Goal: Task Accomplishment & Management: Use online tool/utility

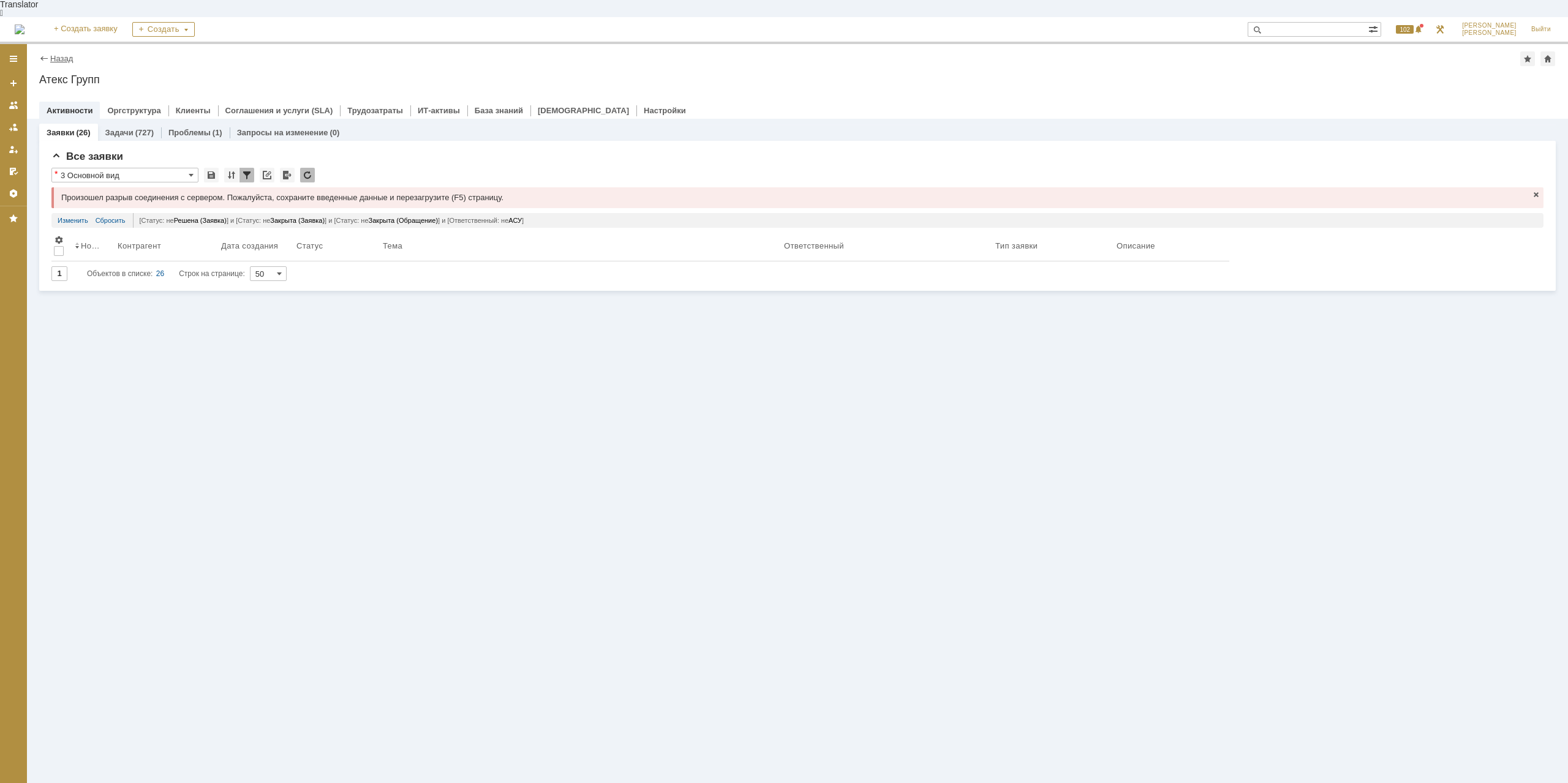
click at [68, 54] on link "Назад" at bounding box center [61, 58] width 23 height 9
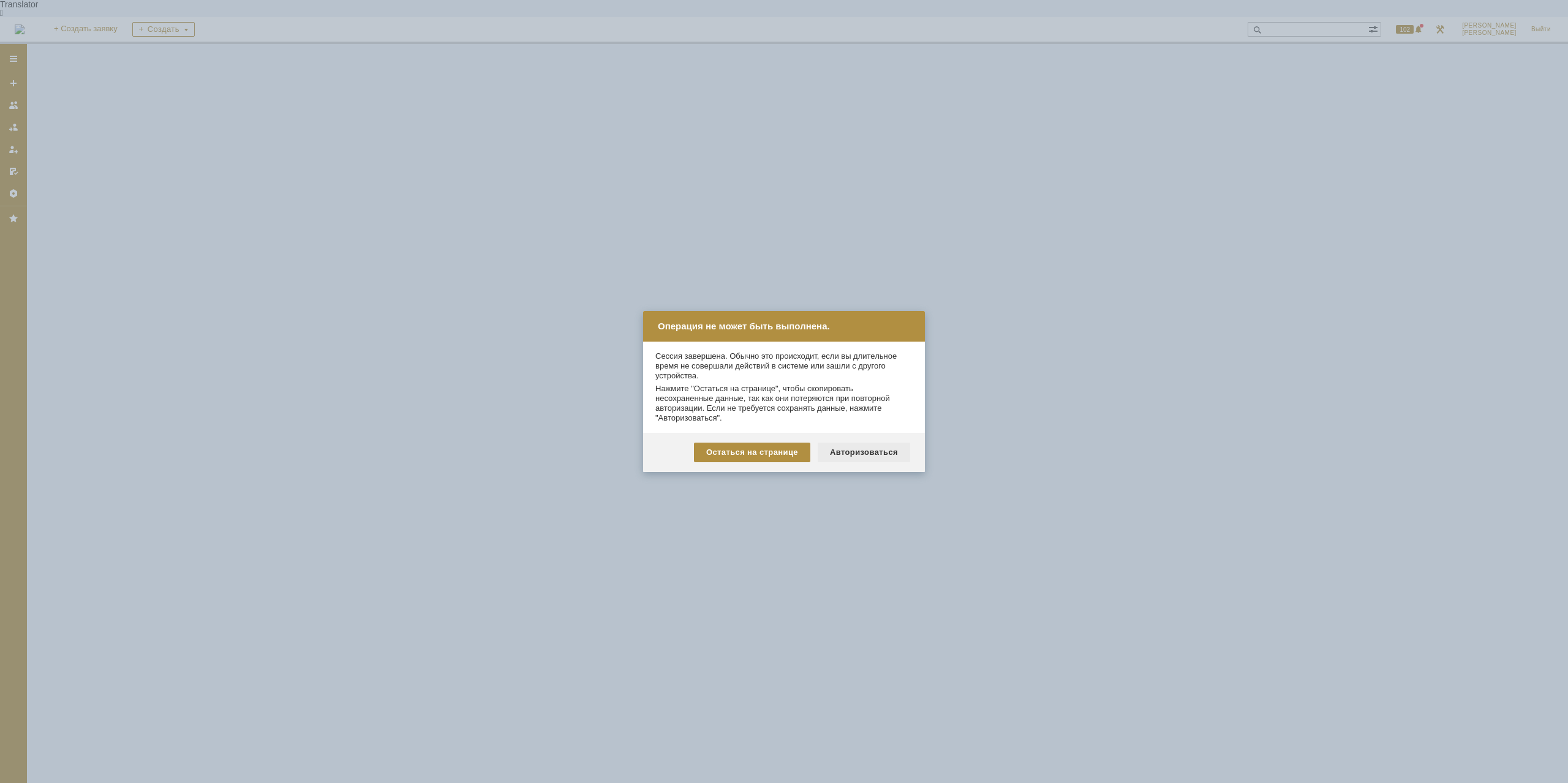
click at [874, 452] on div "Авторизоваться" at bounding box center [864, 452] width 92 height 20
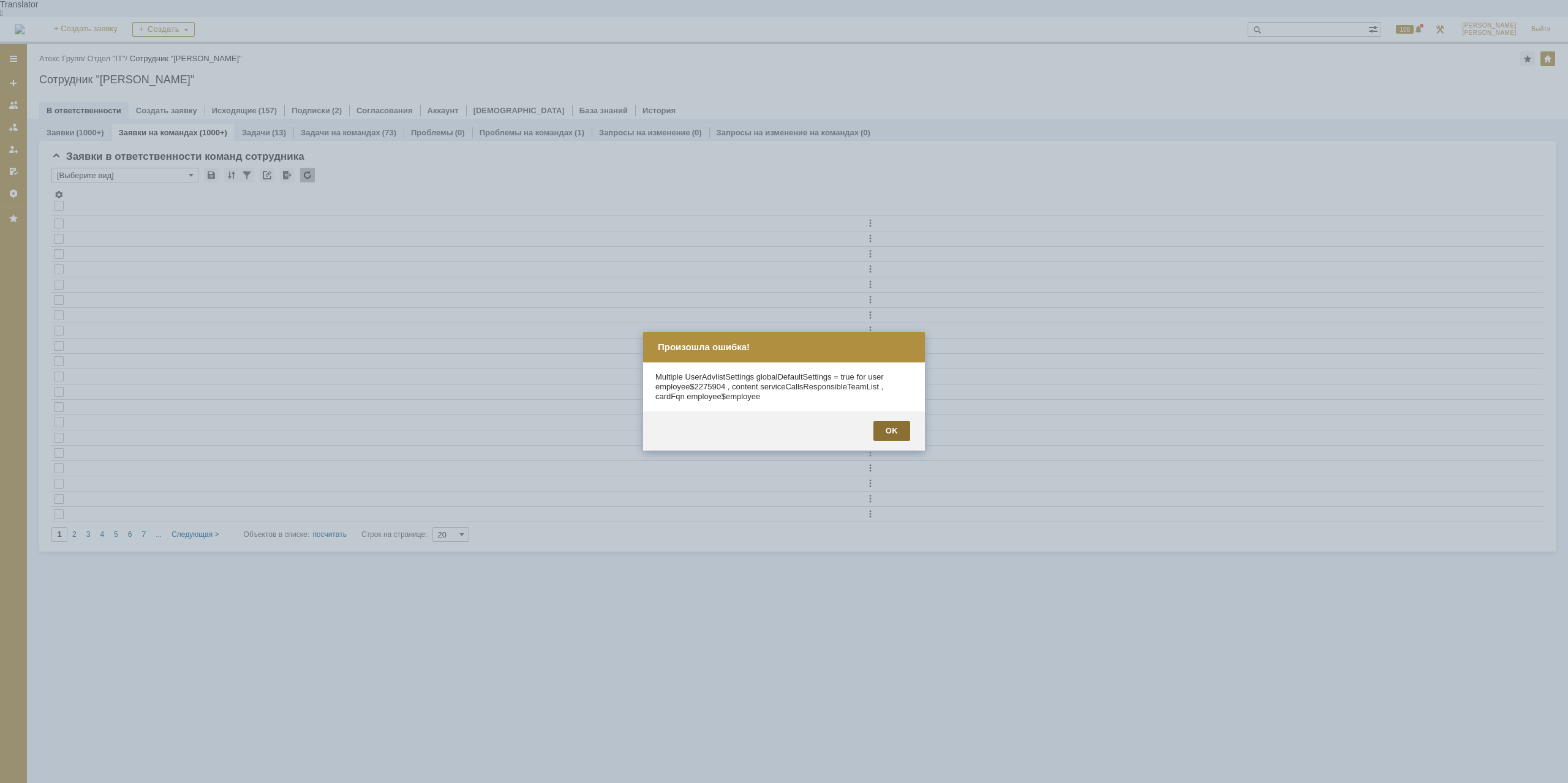
click at [886, 426] on div "OK" at bounding box center [892, 431] width 37 height 20
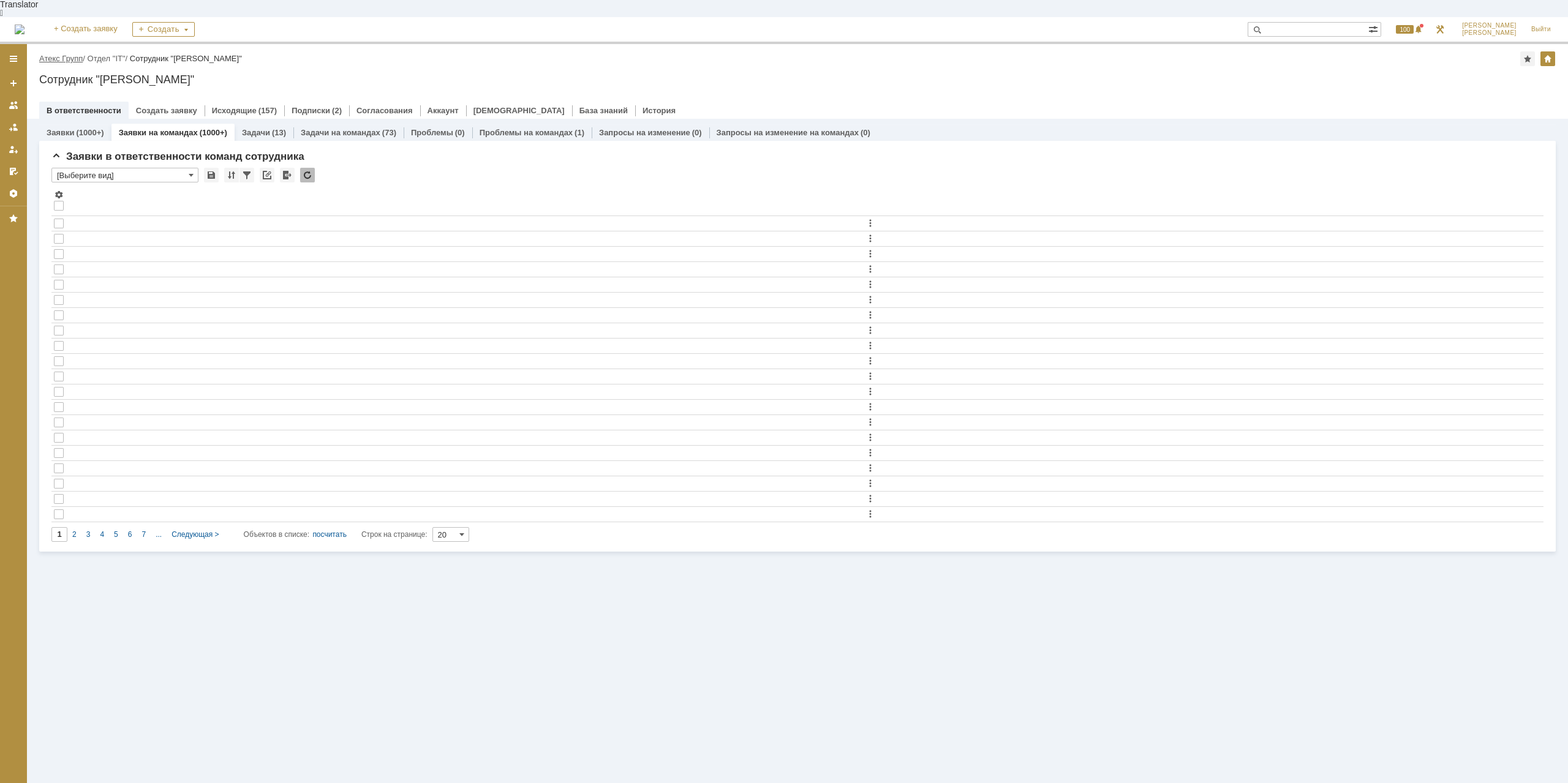
click at [54, 54] on link "Атекс Групп" at bounding box center [61, 58] width 44 height 9
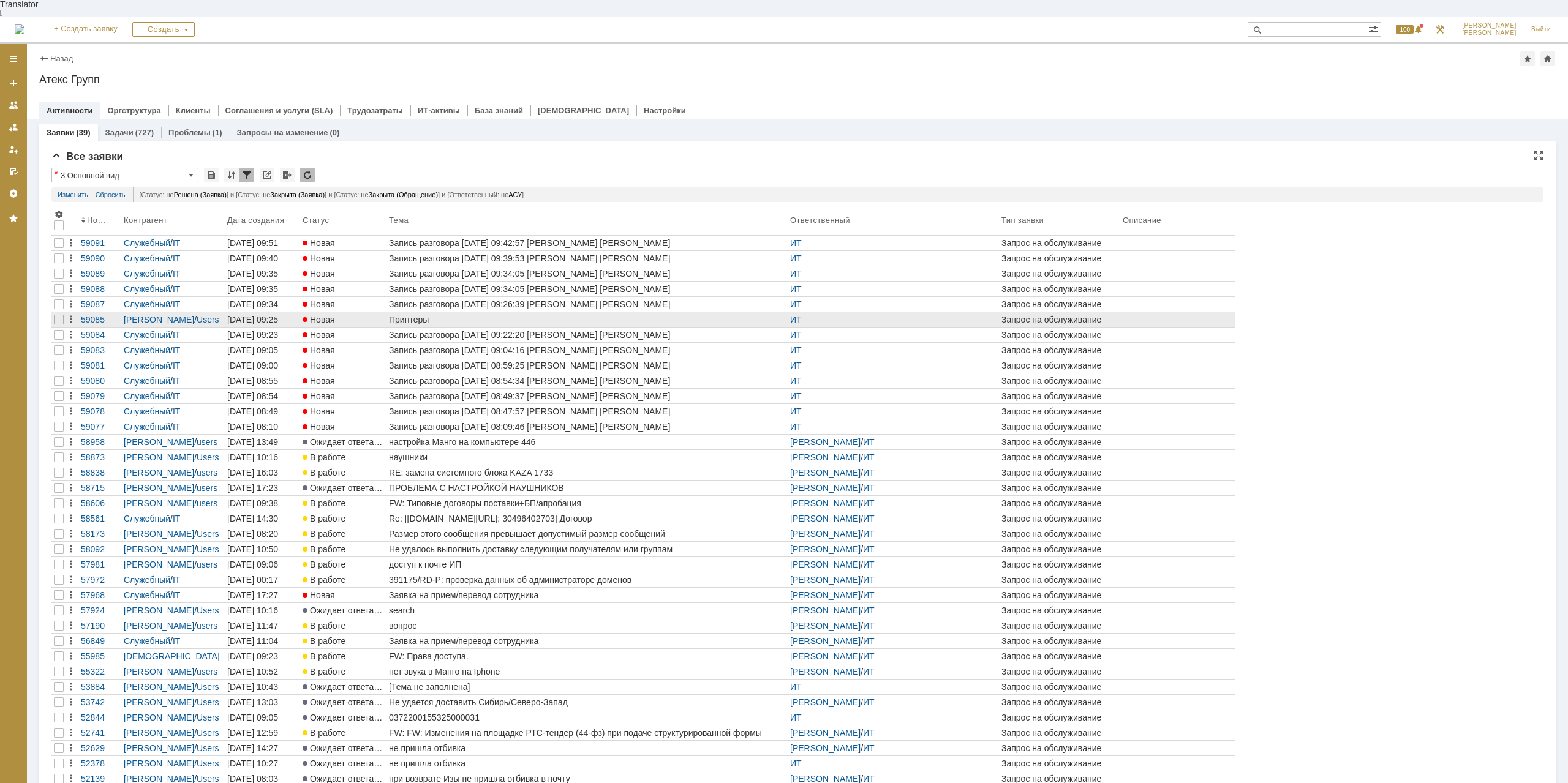
click at [426, 314] on div "Принтеры" at bounding box center [587, 319] width 396 height 10
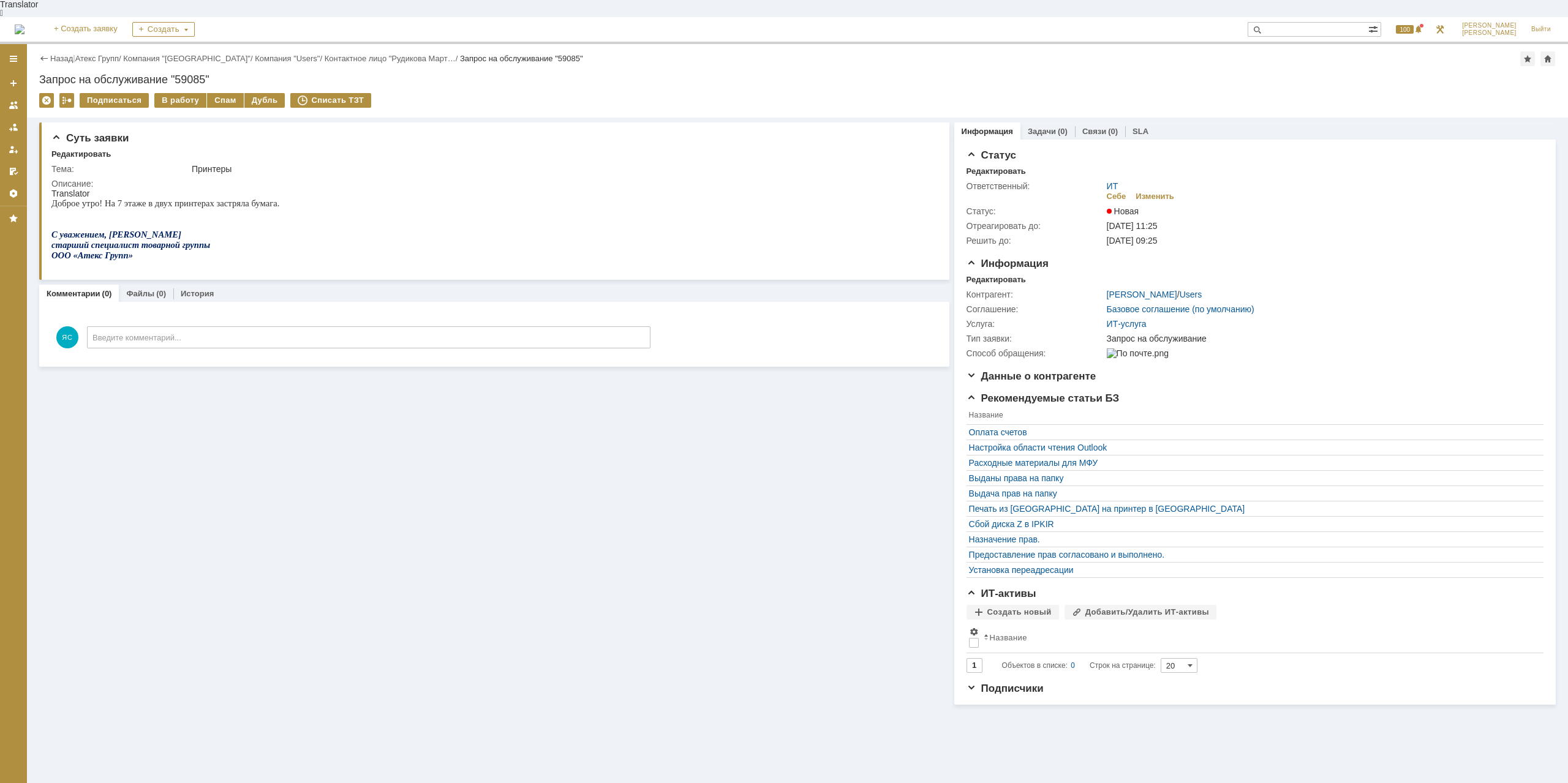
drag, startPoint x: 208, startPoint y: 83, endPoint x: 180, endPoint y: 100, distance: 32.8
click at [183, 104] on div "Назад | Атекс Групп / Компания "Moscow" / Компания "Users" / Контактное лицо "Р…" at bounding box center [797, 422] width 1541 height 756
click at [172, 93] on td "В работу" at bounding box center [180, 101] width 53 height 16
click at [172, 93] on div "В работу" at bounding box center [180, 100] width 52 height 15
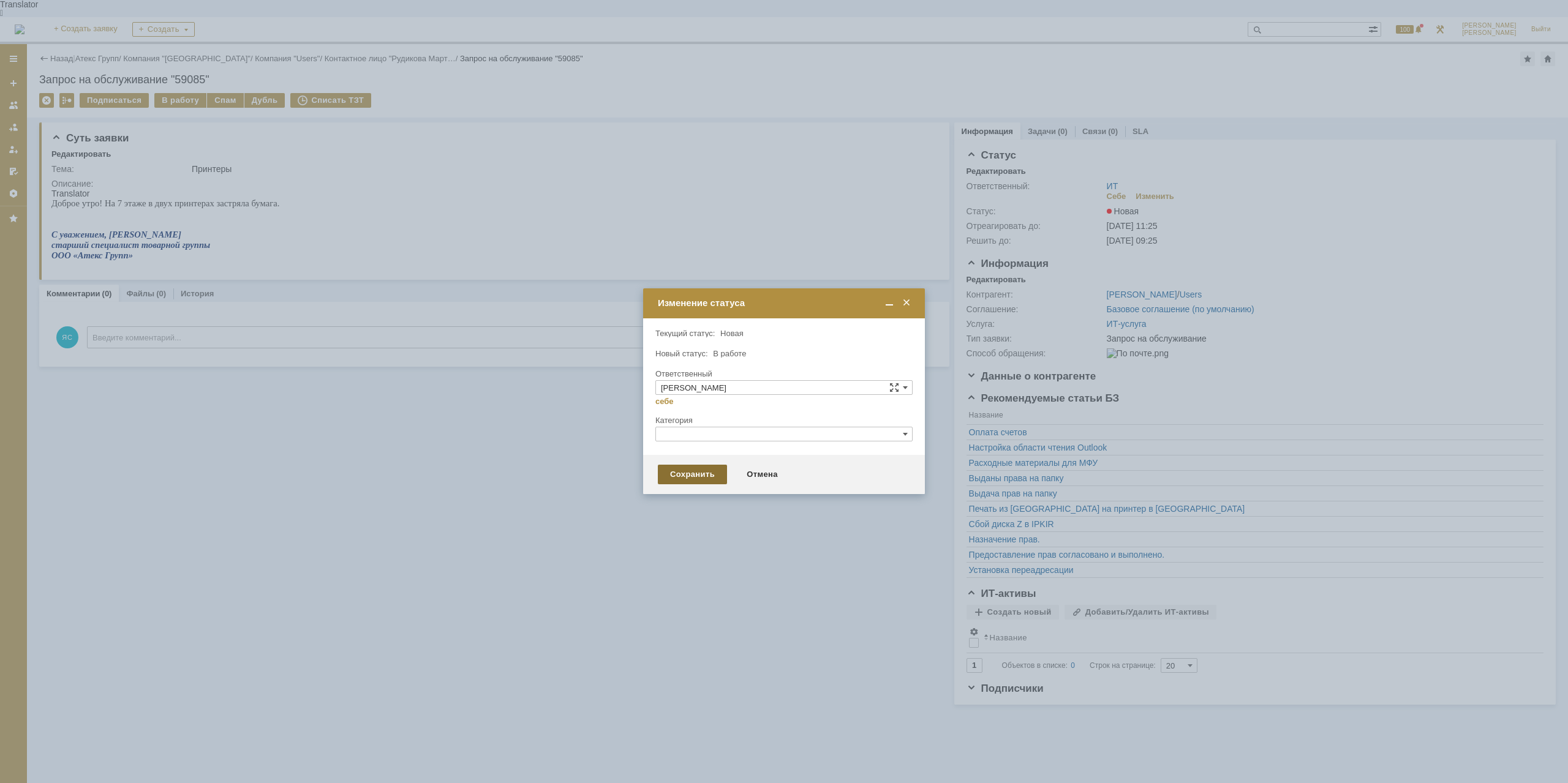
click at [696, 471] on div "Сохранить" at bounding box center [692, 474] width 69 height 20
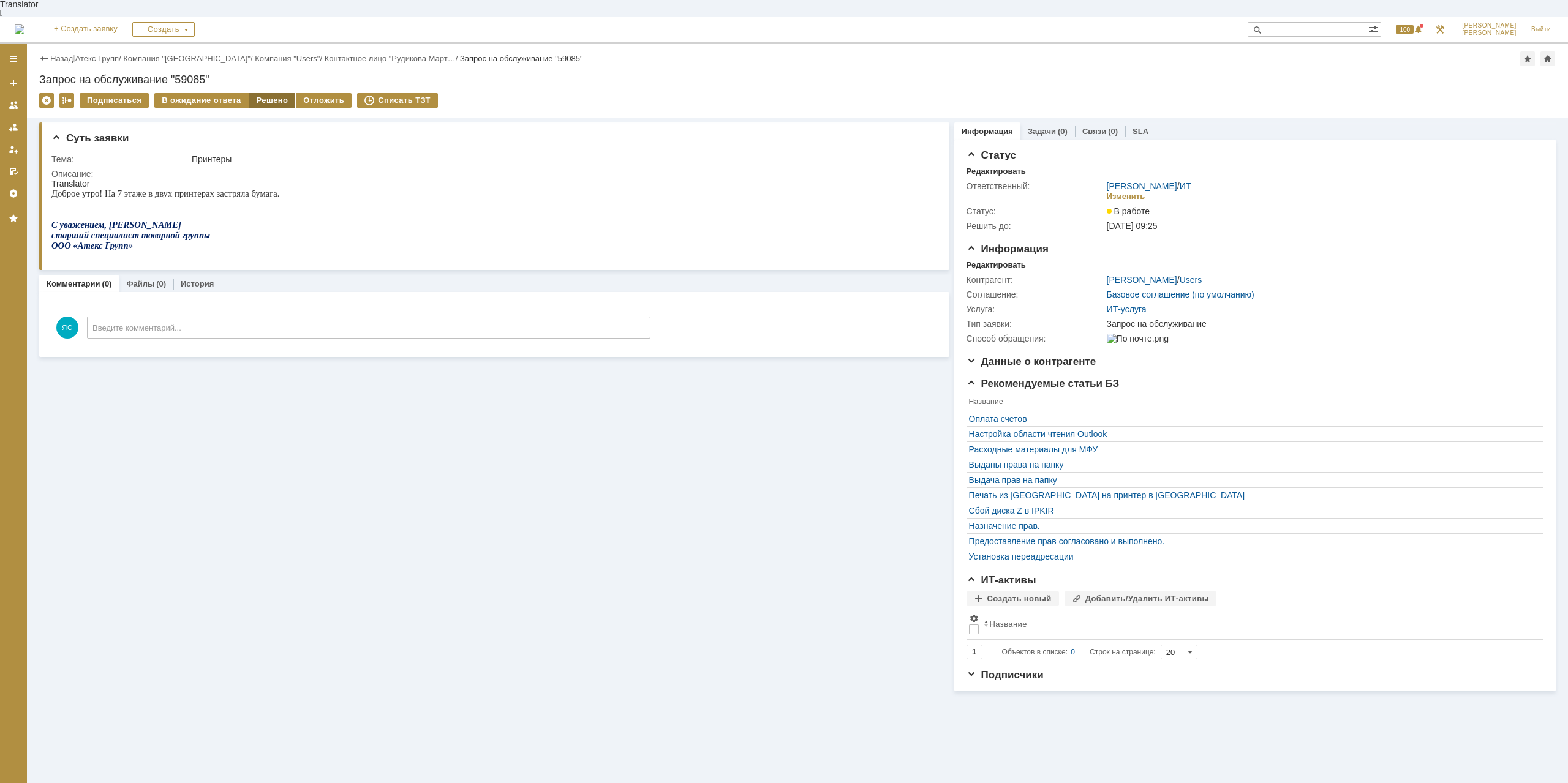
click at [271, 93] on div "Решено" at bounding box center [273, 100] width 47 height 15
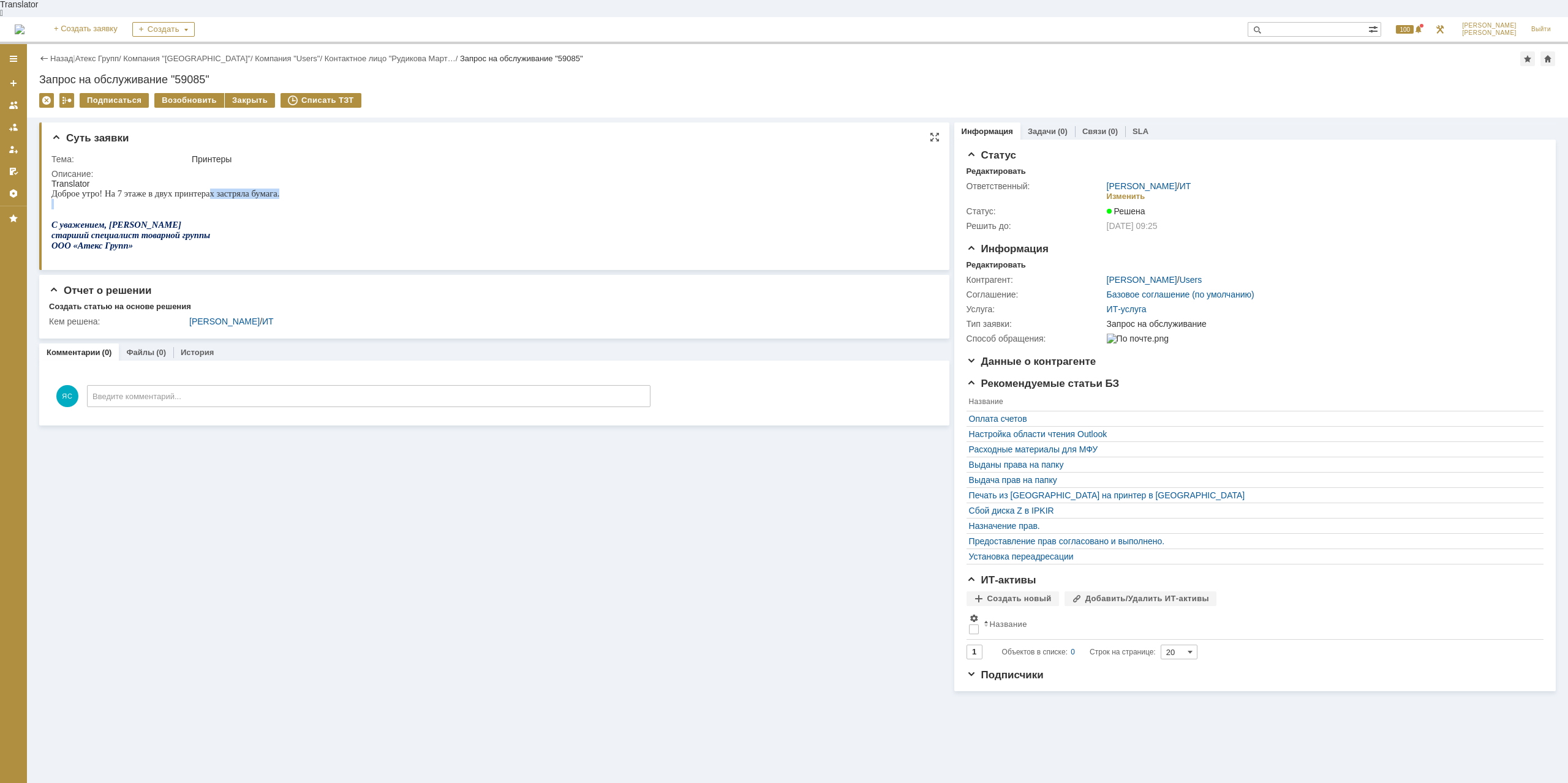
drag, startPoint x: 281, startPoint y: 189, endPoint x: 333, endPoint y: 190, distance: 52.0
click at [333, 190] on html "Translator Доброе утро! На 7 этаже в двух принтерах застряла бумага. С уважение…" at bounding box center [491, 220] width 878 height 82
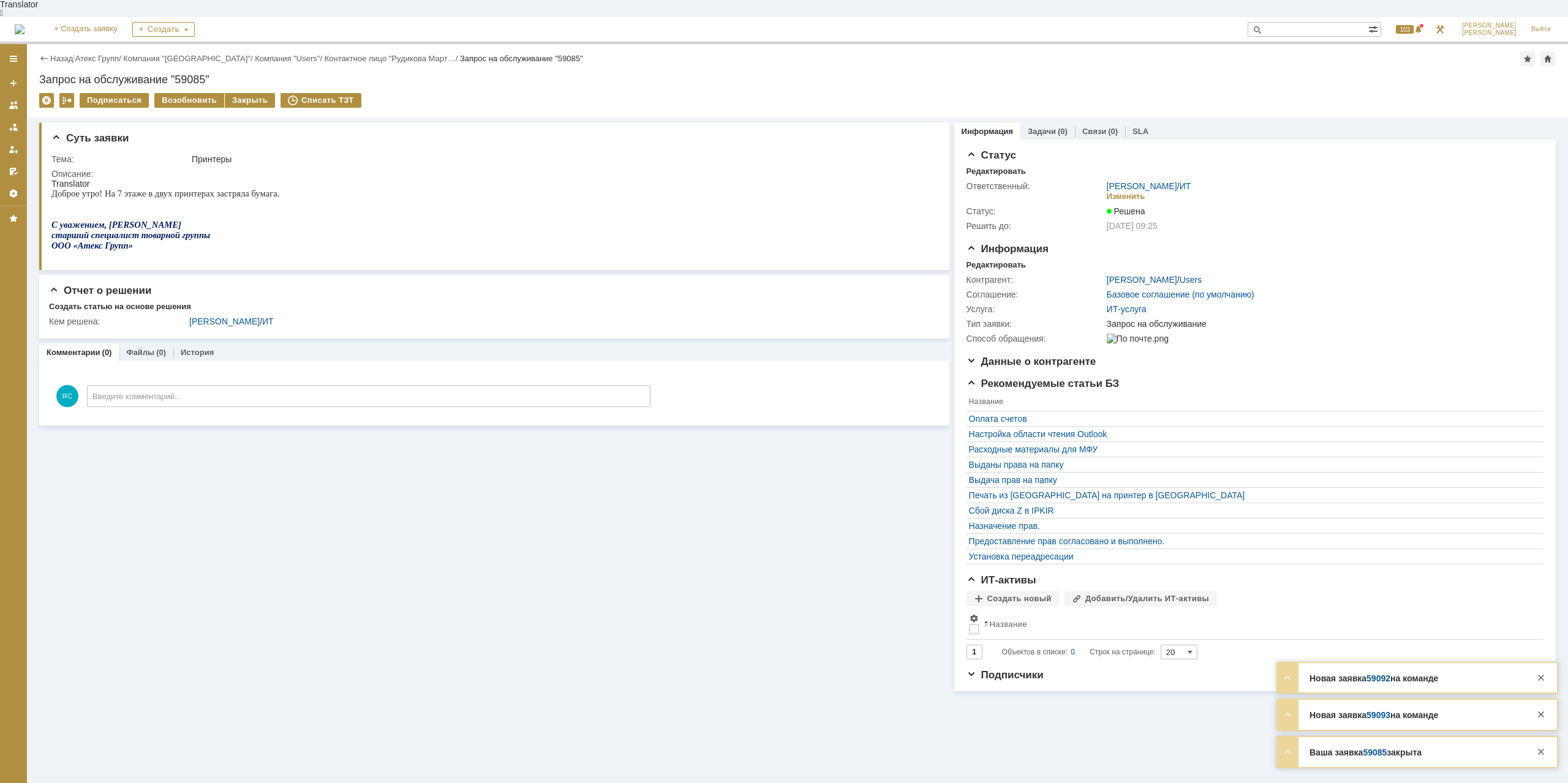
click at [95, 51] on div "Назад | Атекс Групп / Компания "Moscow" / Компания "Users" / Контактное лицо "Р…" at bounding box center [797, 58] width 1517 height 15
click at [96, 54] on link "Атекс Групп" at bounding box center [97, 58] width 44 height 9
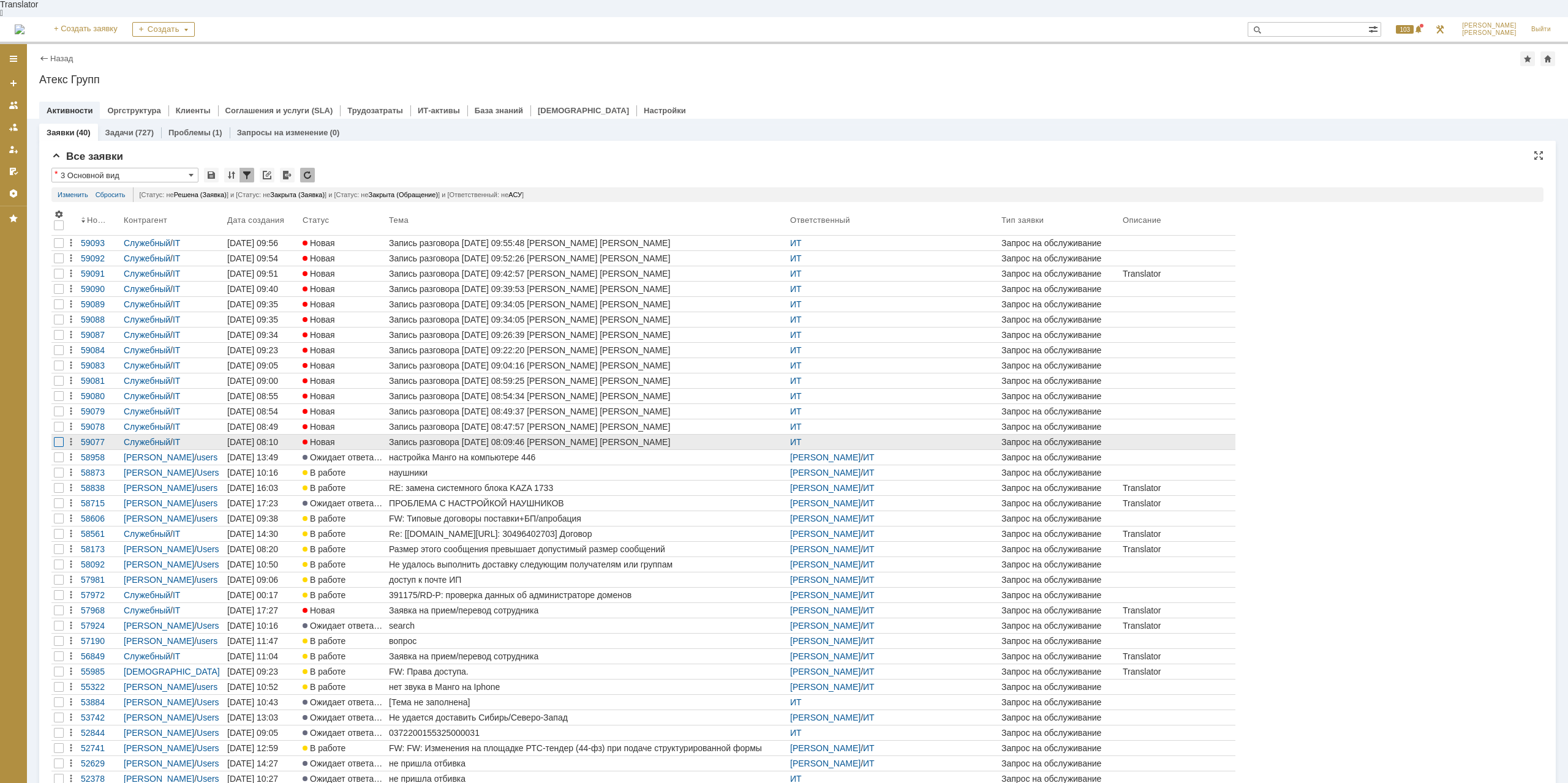
click at [56, 437] on div at bounding box center [59, 442] width 10 height 10
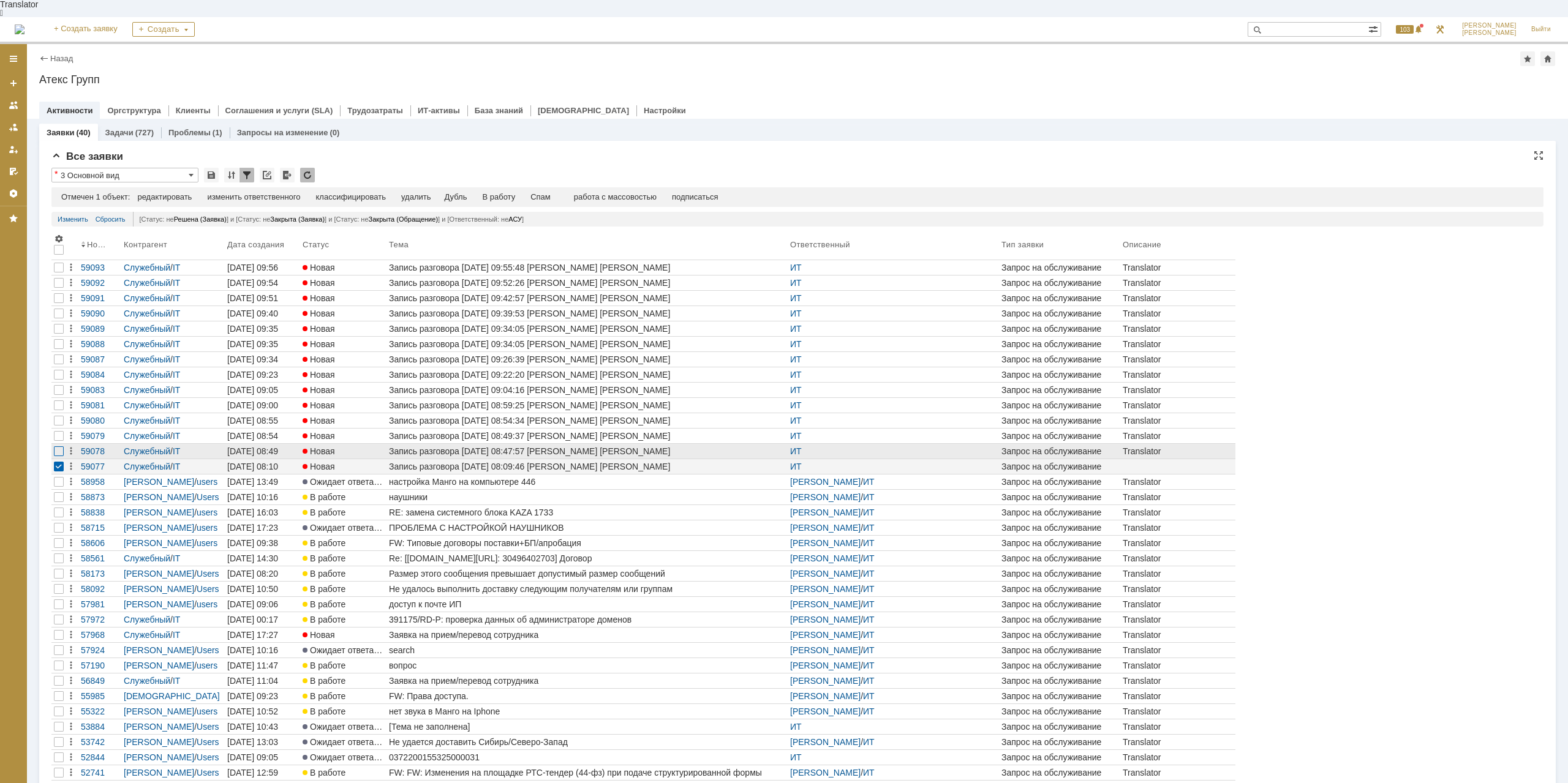
click at [56, 446] on div at bounding box center [59, 451] width 10 height 10
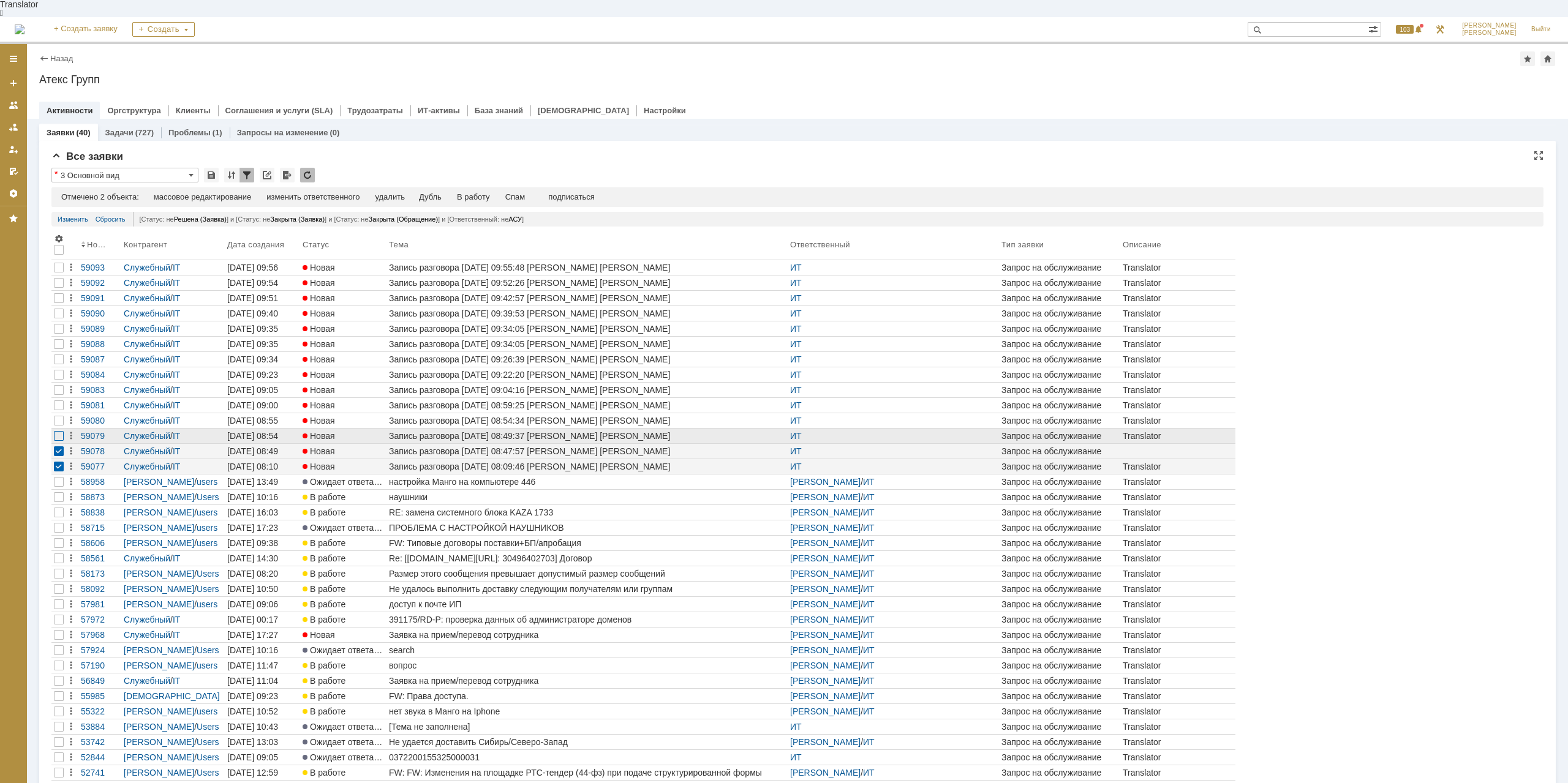
click at [62, 431] on div at bounding box center [59, 436] width 10 height 10
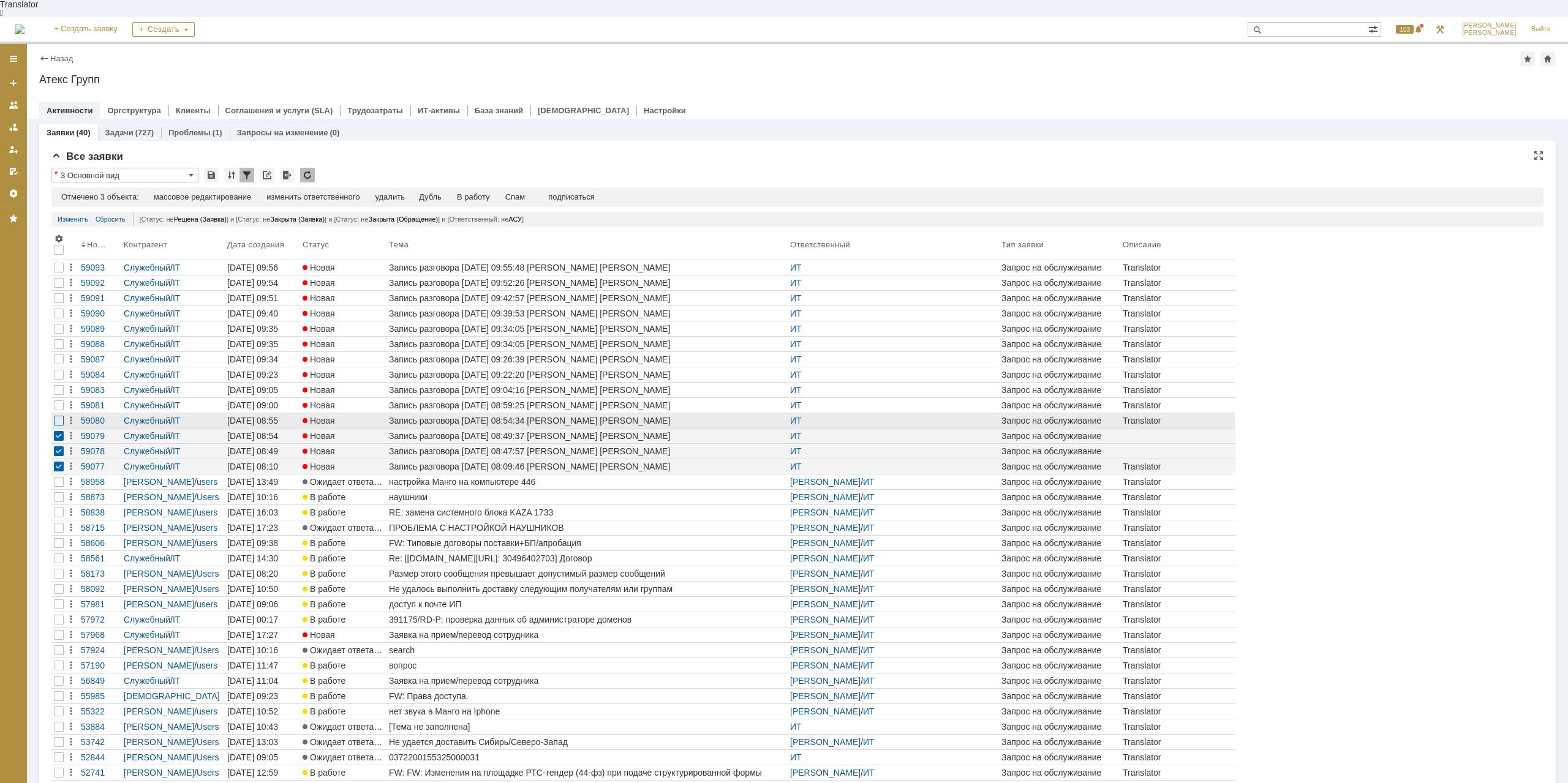
click at [63, 416] on div at bounding box center [59, 421] width 10 height 10
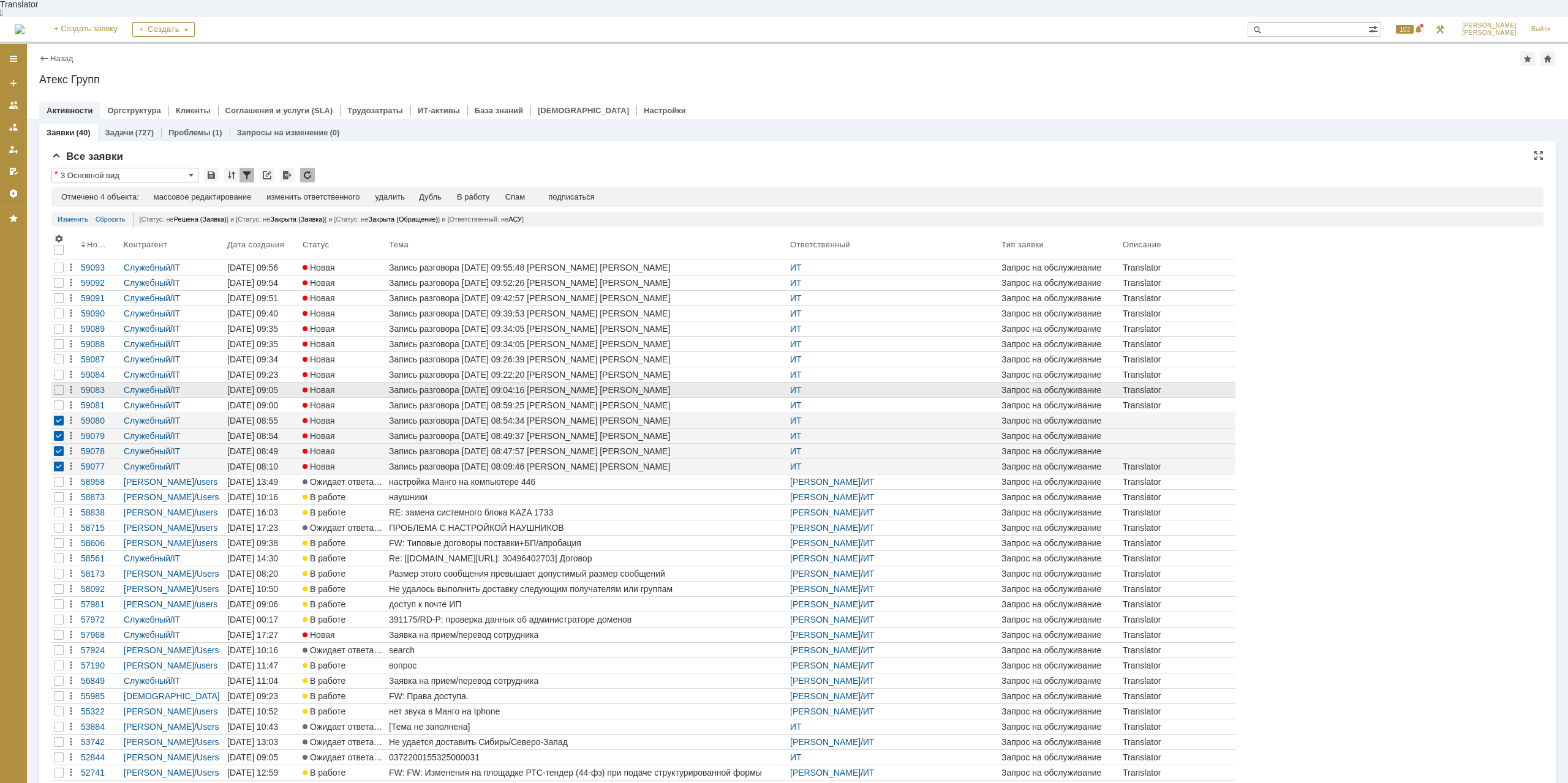
click at [57, 383] on div at bounding box center [59, 390] width 15 height 15
click at [59, 400] on div at bounding box center [59, 405] width 10 height 10
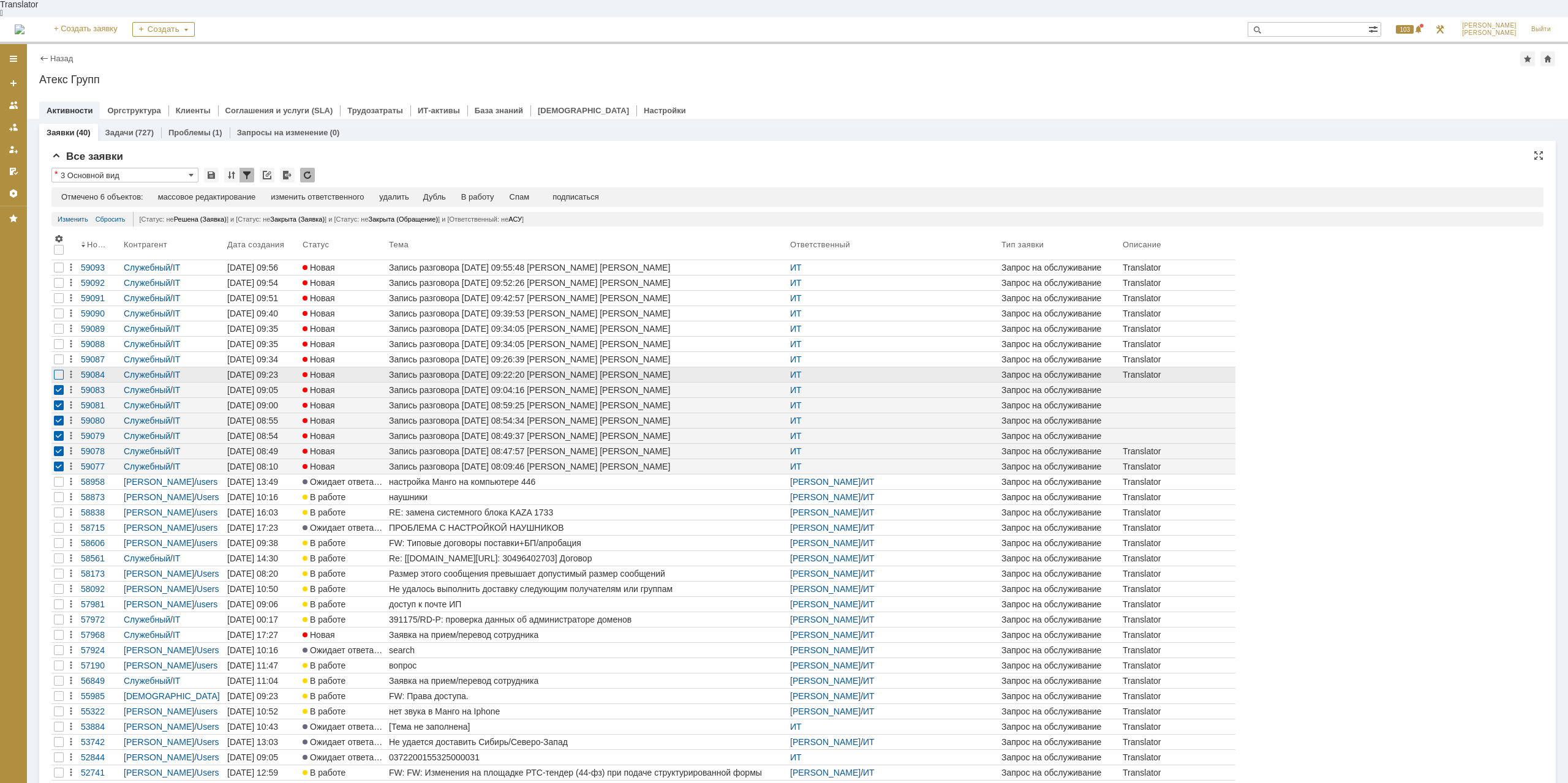
click at [61, 370] on div at bounding box center [59, 375] width 10 height 10
click at [55, 354] on div at bounding box center [59, 359] width 10 height 10
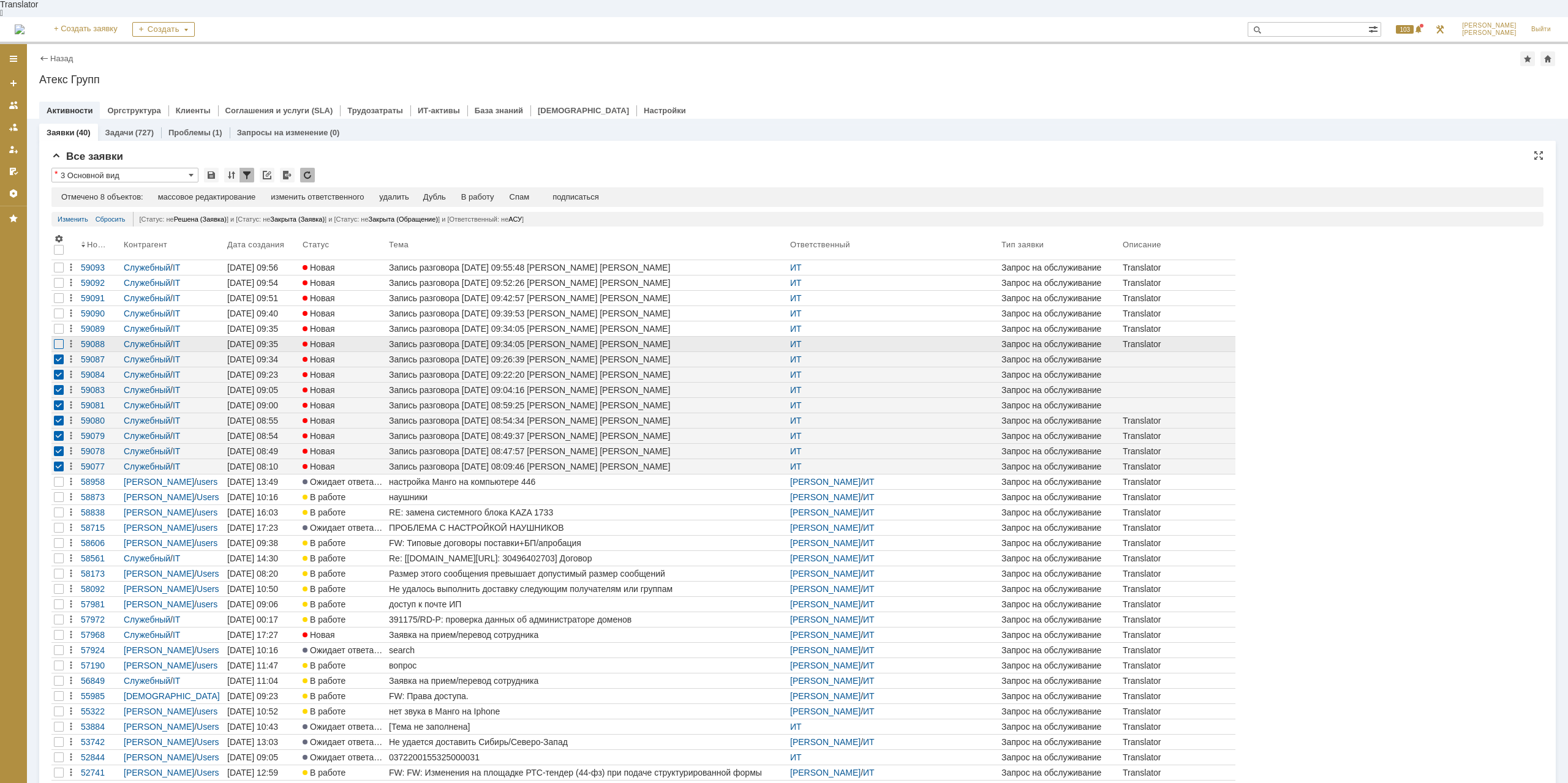
click at [59, 339] on div at bounding box center [59, 344] width 10 height 10
click at [59, 324] on div at bounding box center [59, 329] width 10 height 10
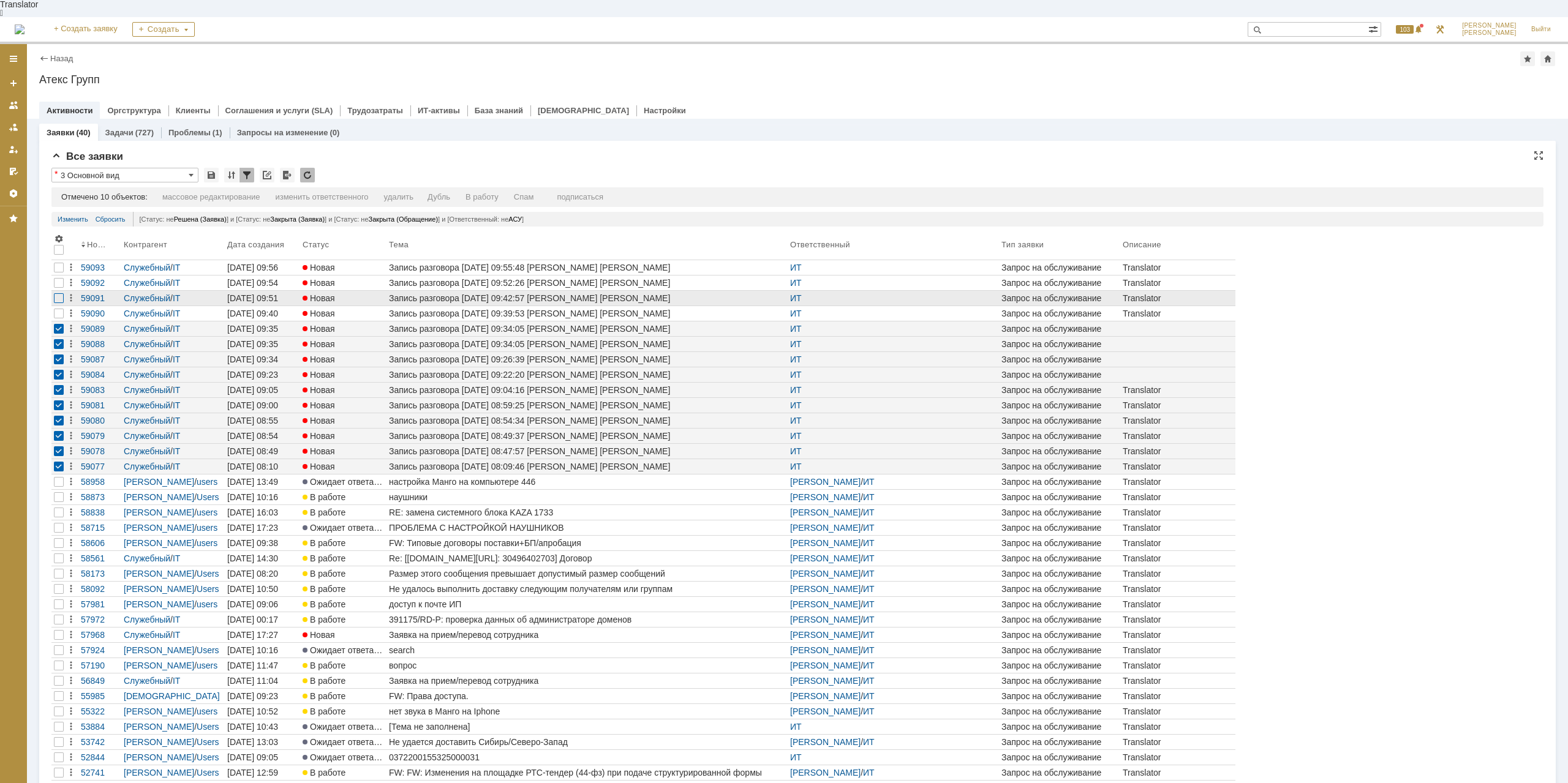
drag, startPoint x: 62, startPoint y: 296, endPoint x: 59, endPoint y: 283, distance: 13.3
click at [61, 309] on div at bounding box center [59, 314] width 10 height 10
click at [59, 293] on div at bounding box center [59, 298] width 10 height 10
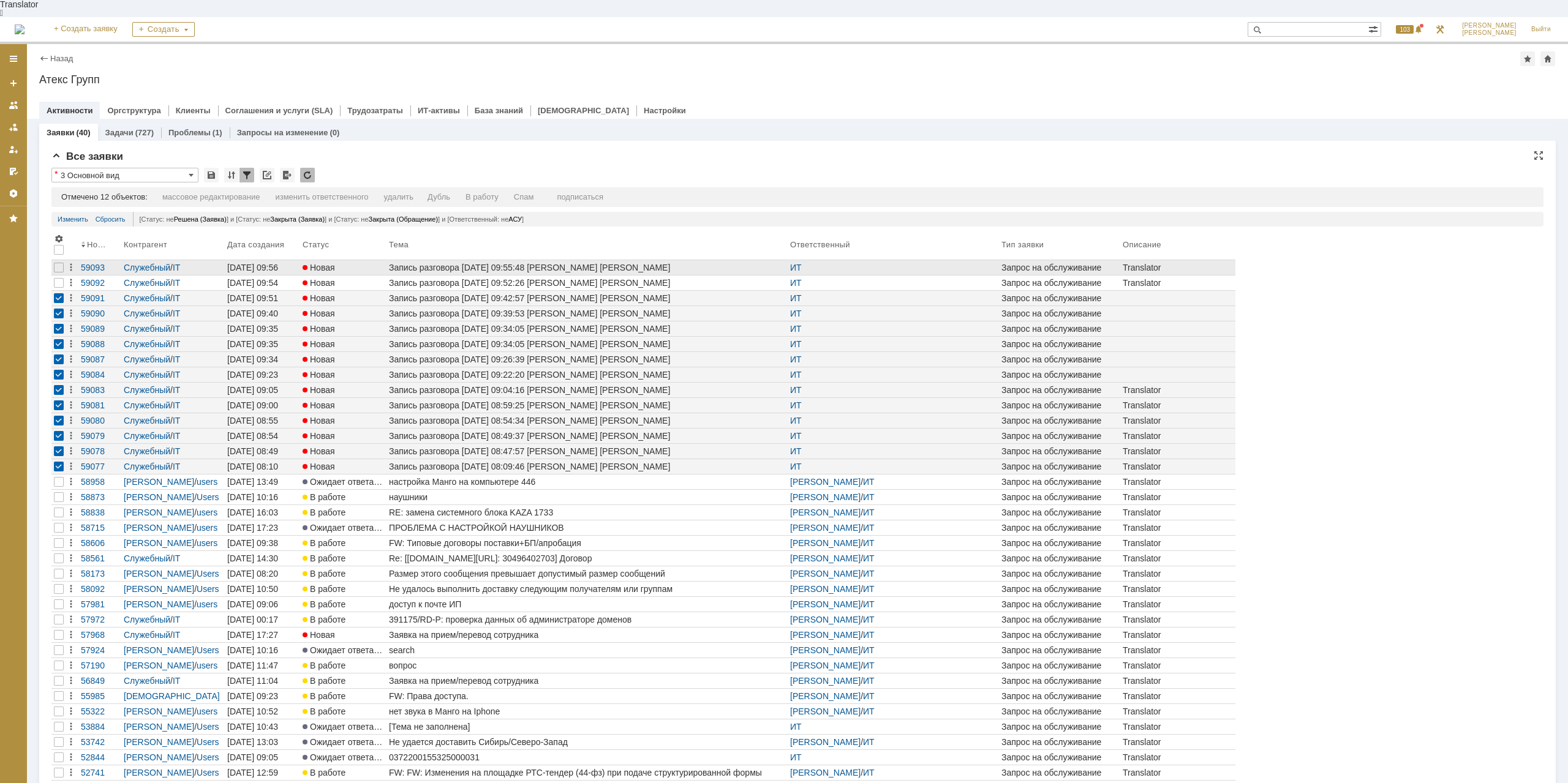
click at [59, 260] on div at bounding box center [59, 267] width 15 height 15
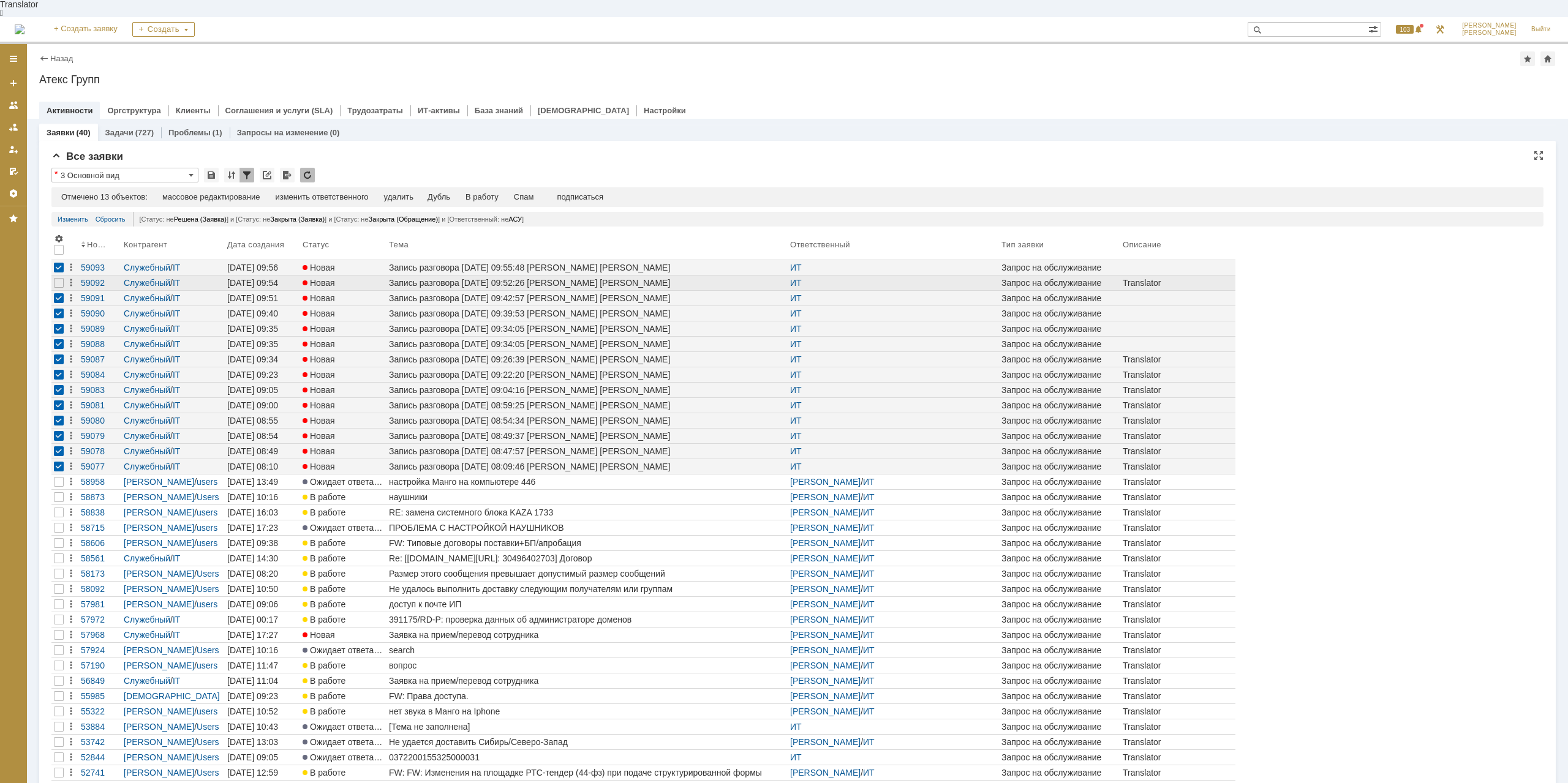
click at [59, 276] on div at bounding box center [59, 283] width 15 height 15
click at [57, 278] on div at bounding box center [59, 283] width 10 height 10
click at [62, 278] on div at bounding box center [59, 283] width 10 height 10
click at [534, 192] on div "Спам" at bounding box center [524, 197] width 20 height 10
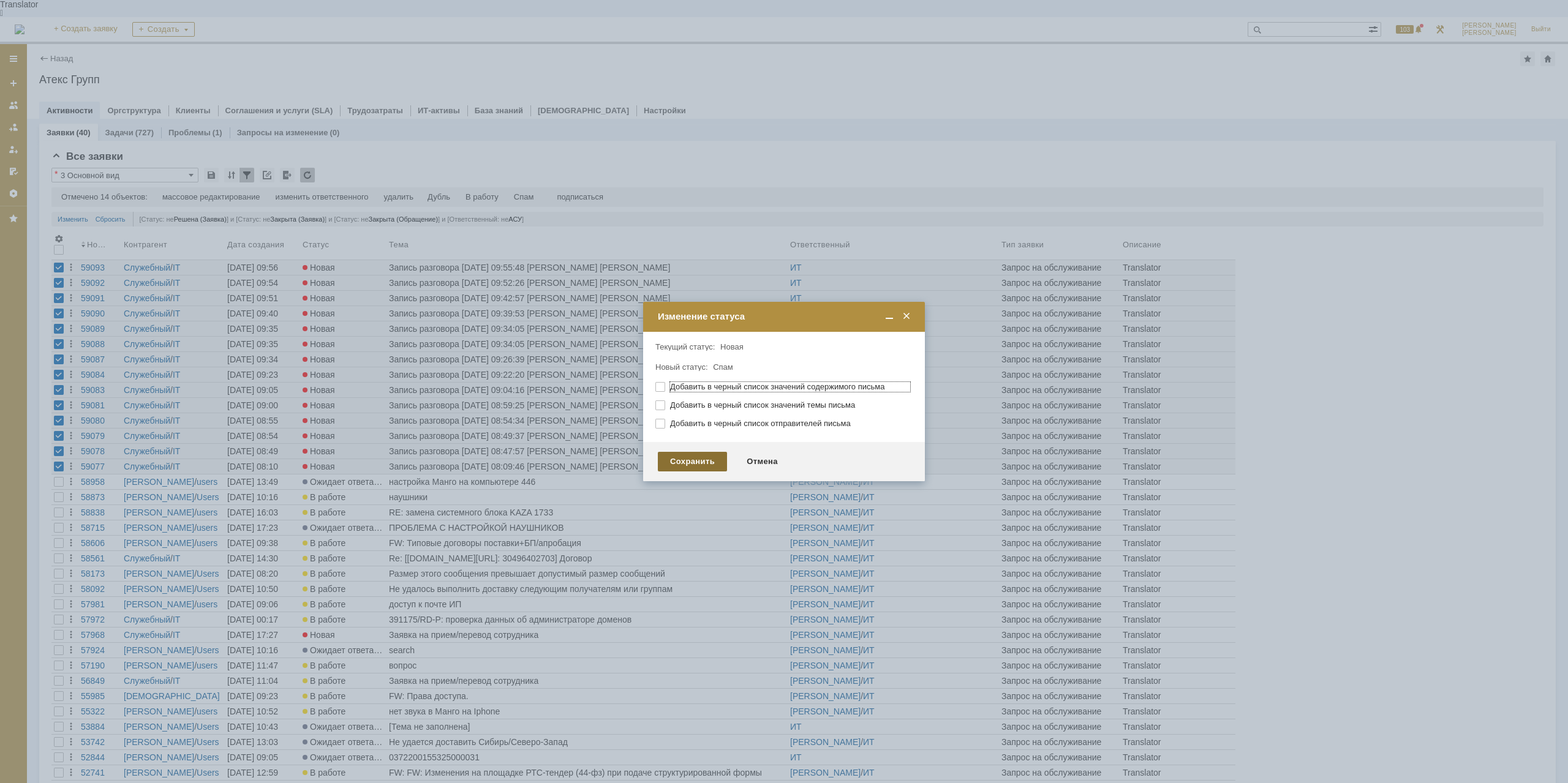
click at [705, 459] on div "Сохранить" at bounding box center [692, 462] width 69 height 20
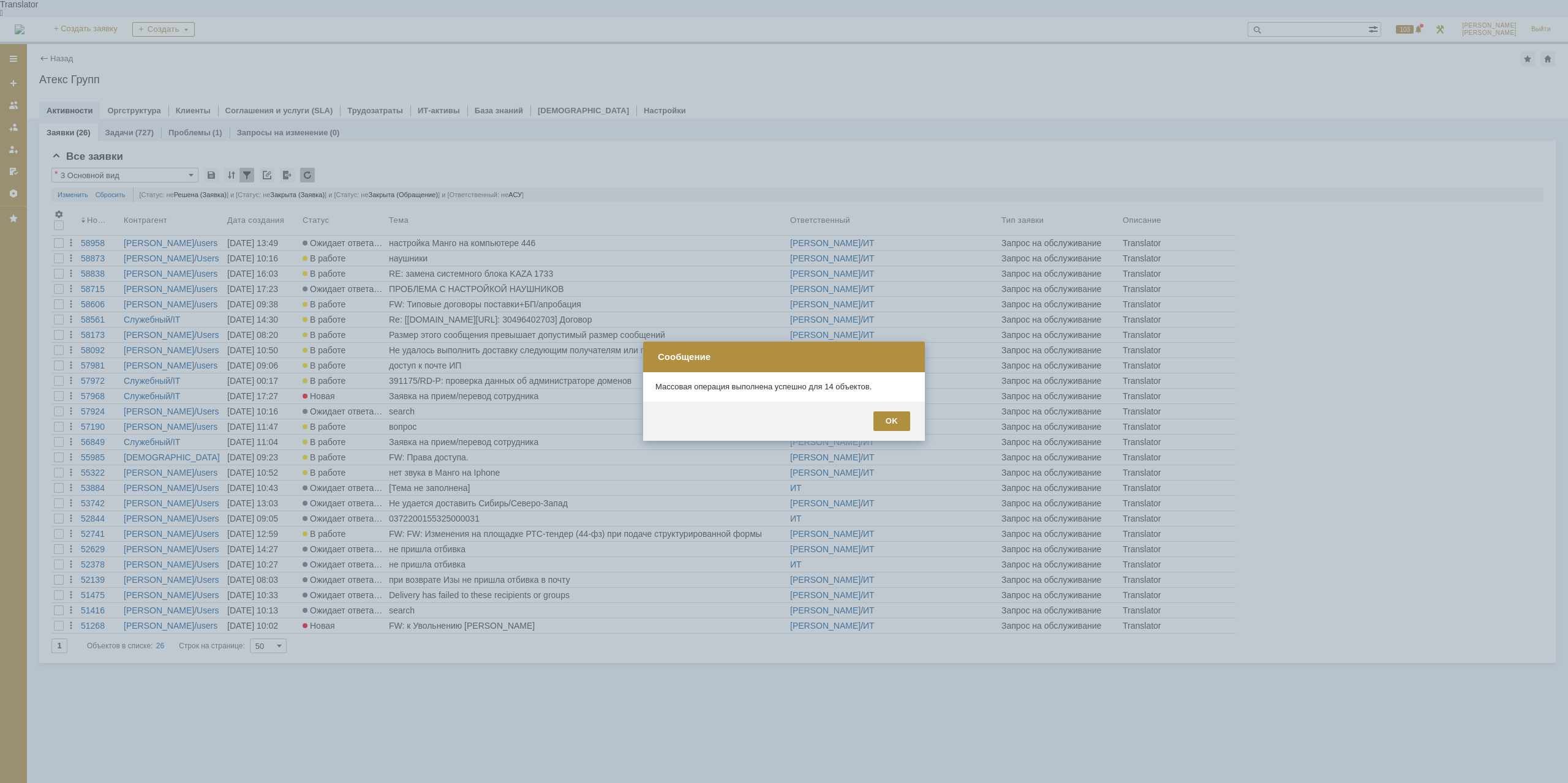
drag, startPoint x: 927, startPoint y: 417, endPoint x: 914, endPoint y: 422, distance: 13.9
click at [927, 419] on div at bounding box center [784, 391] width 1568 height 783
click at [901, 422] on div "OK" at bounding box center [892, 421] width 37 height 20
